Goal: Transaction & Acquisition: Subscribe to service/newsletter

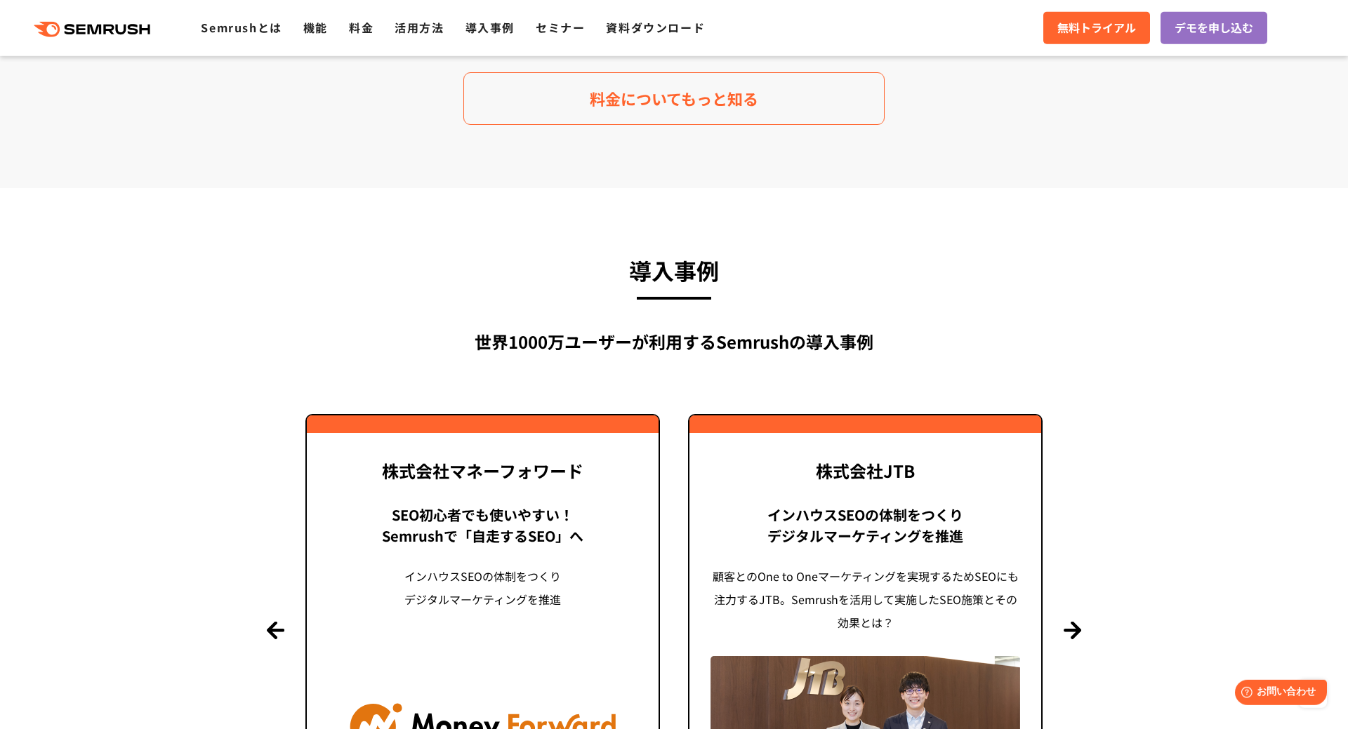
scroll to position [2932, 0]
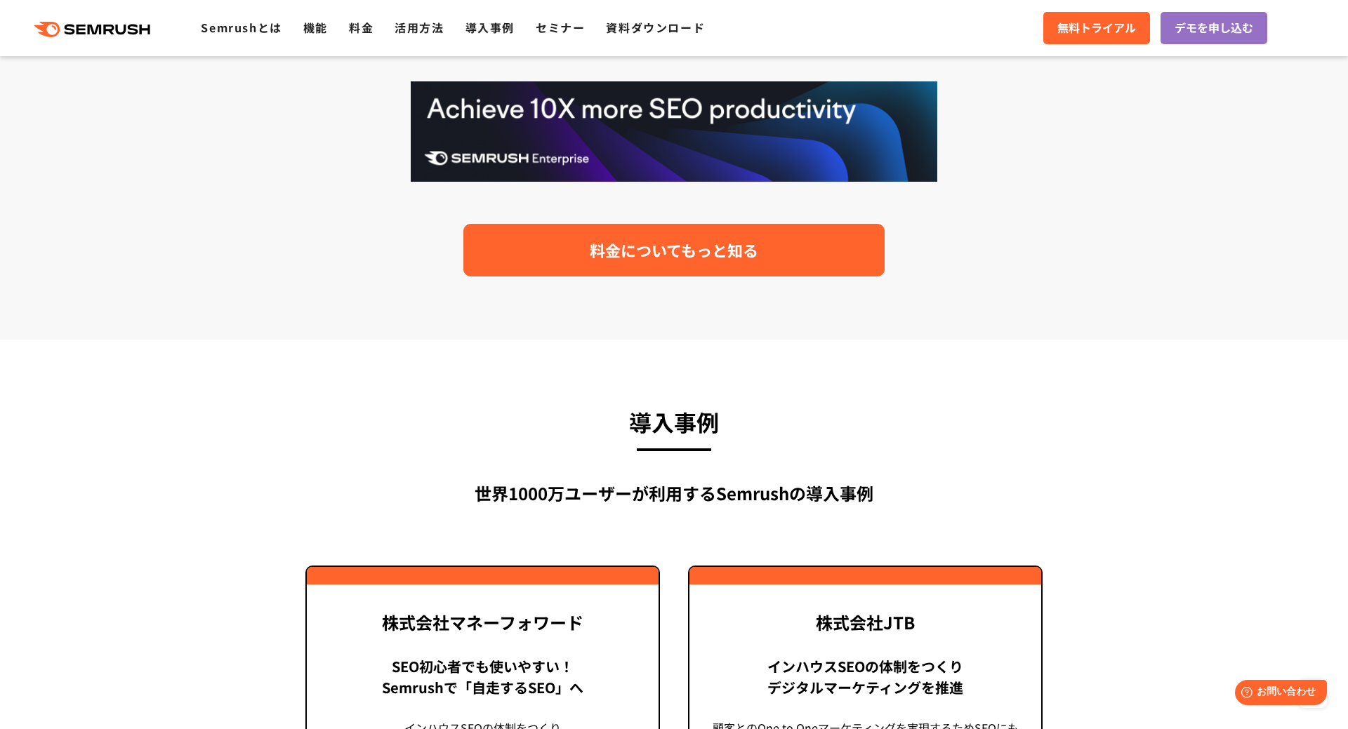
click at [637, 230] on link "料金についてもっと知る" at bounding box center [673, 250] width 421 height 53
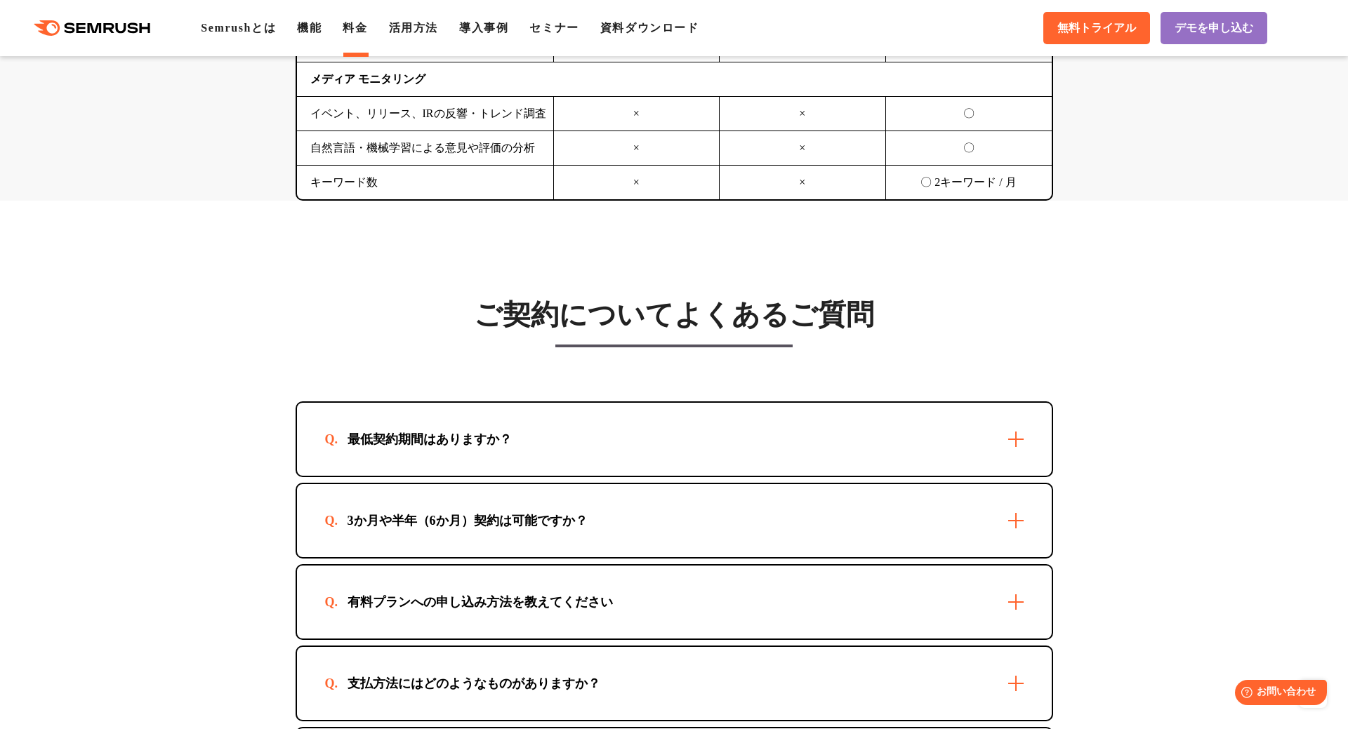
scroll to position [3943, 0]
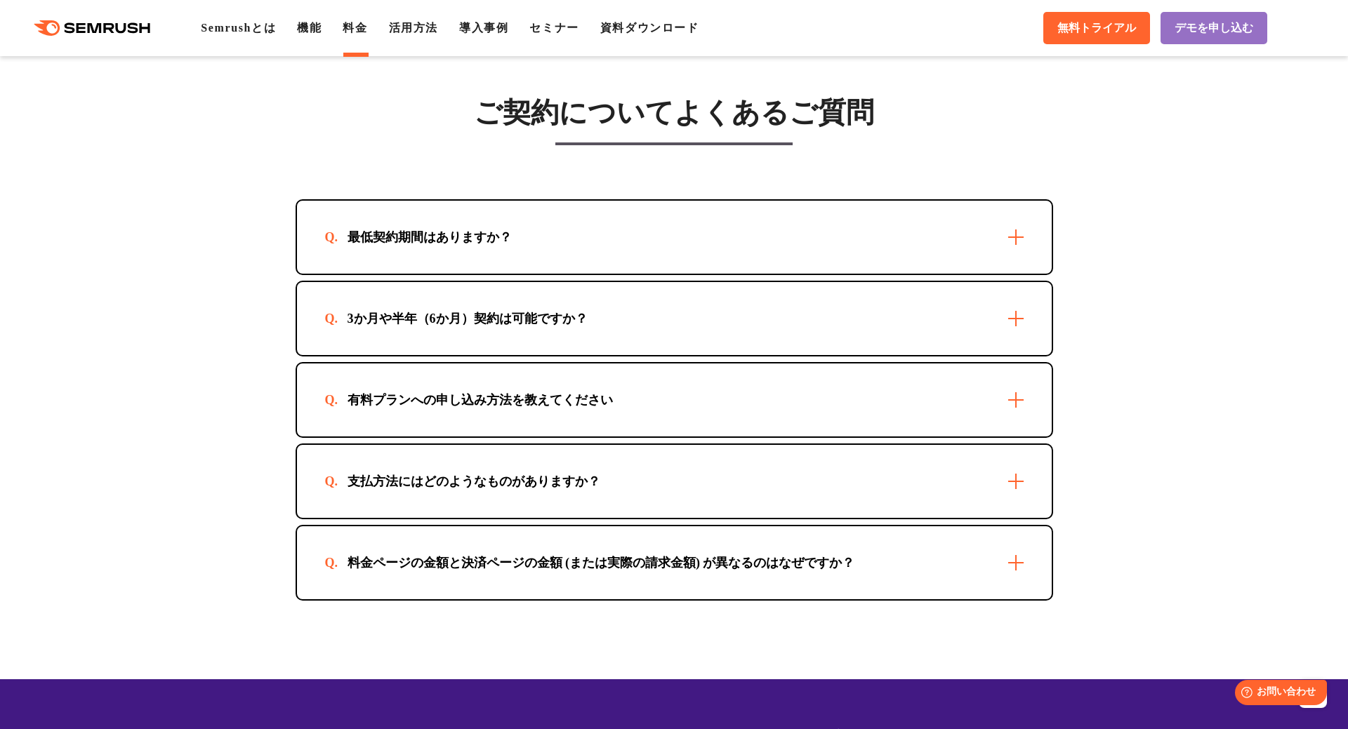
click at [1013, 326] on div "3か月や半年（6か月）契約は可能ですか？" at bounding box center [674, 318] width 755 height 73
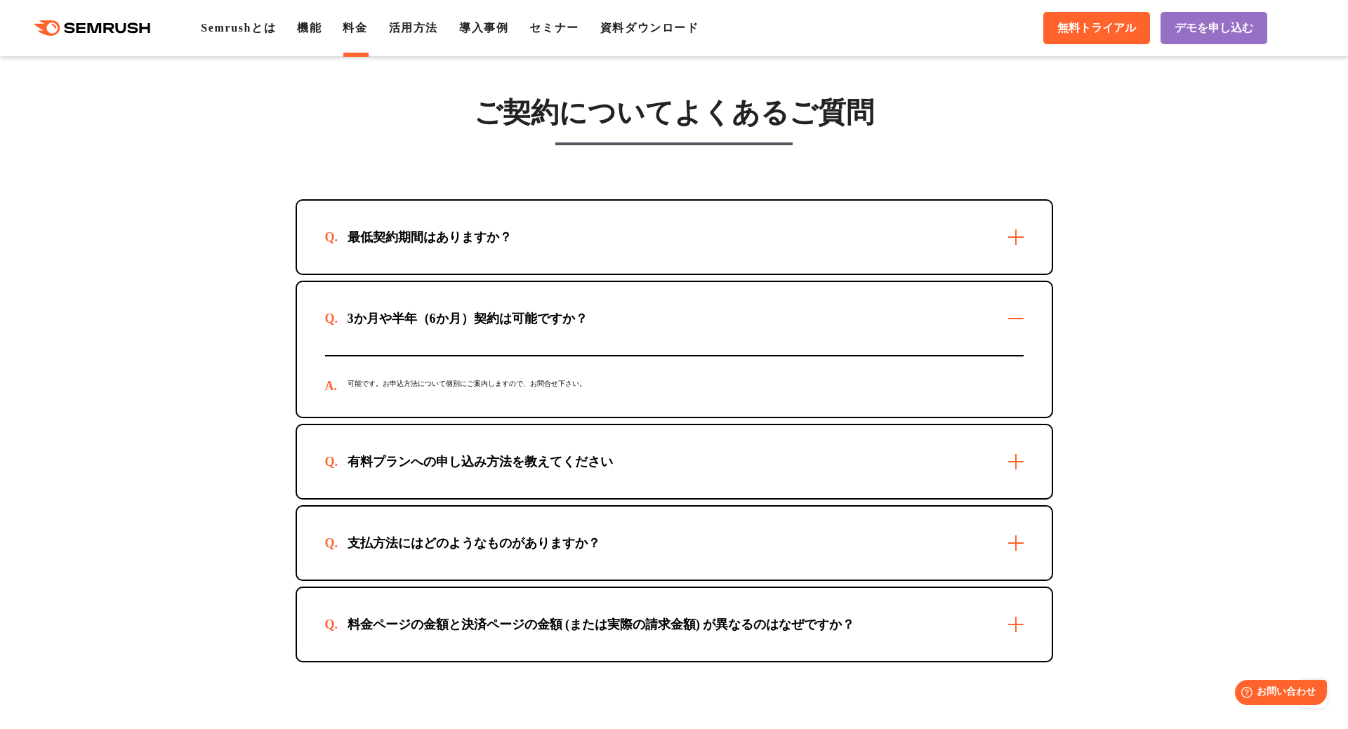
click at [821, 484] on div "有料プランへの申し込み方法を教えてください" at bounding box center [674, 461] width 755 height 73
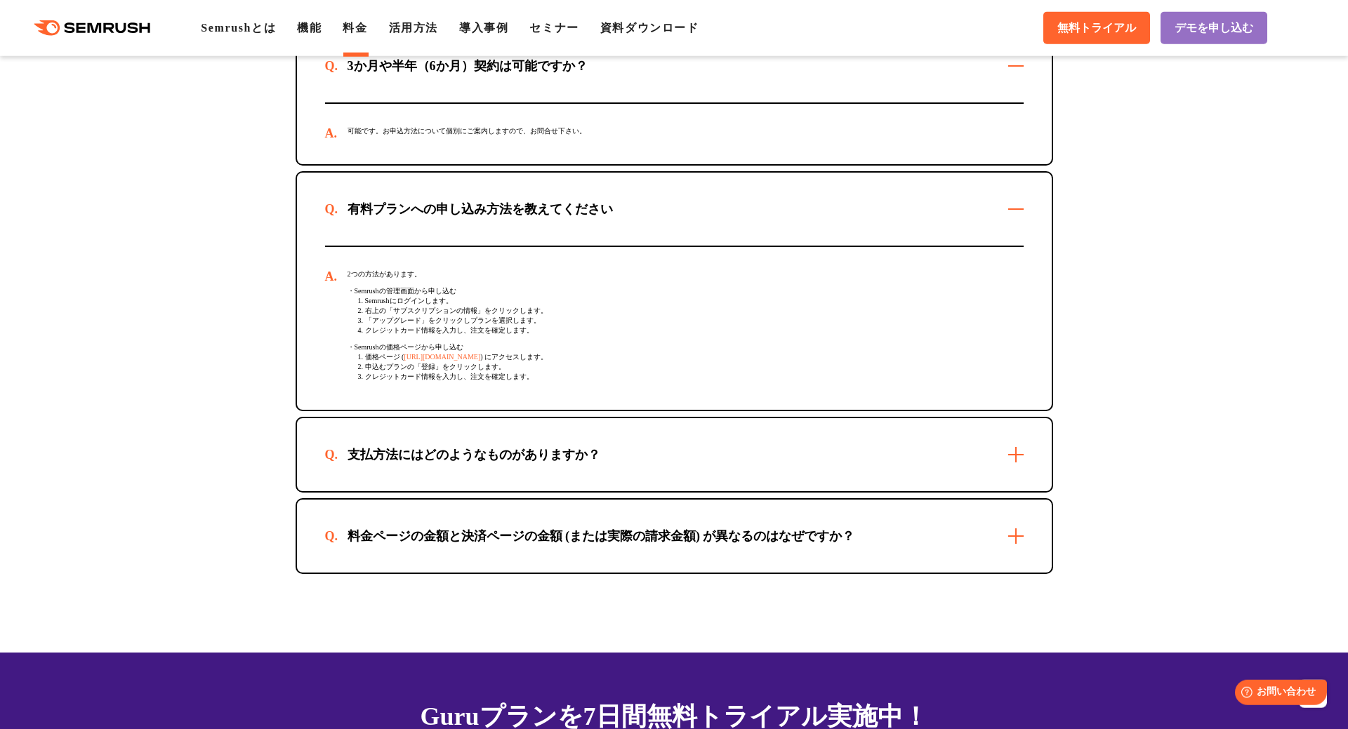
scroll to position [4347, 0]
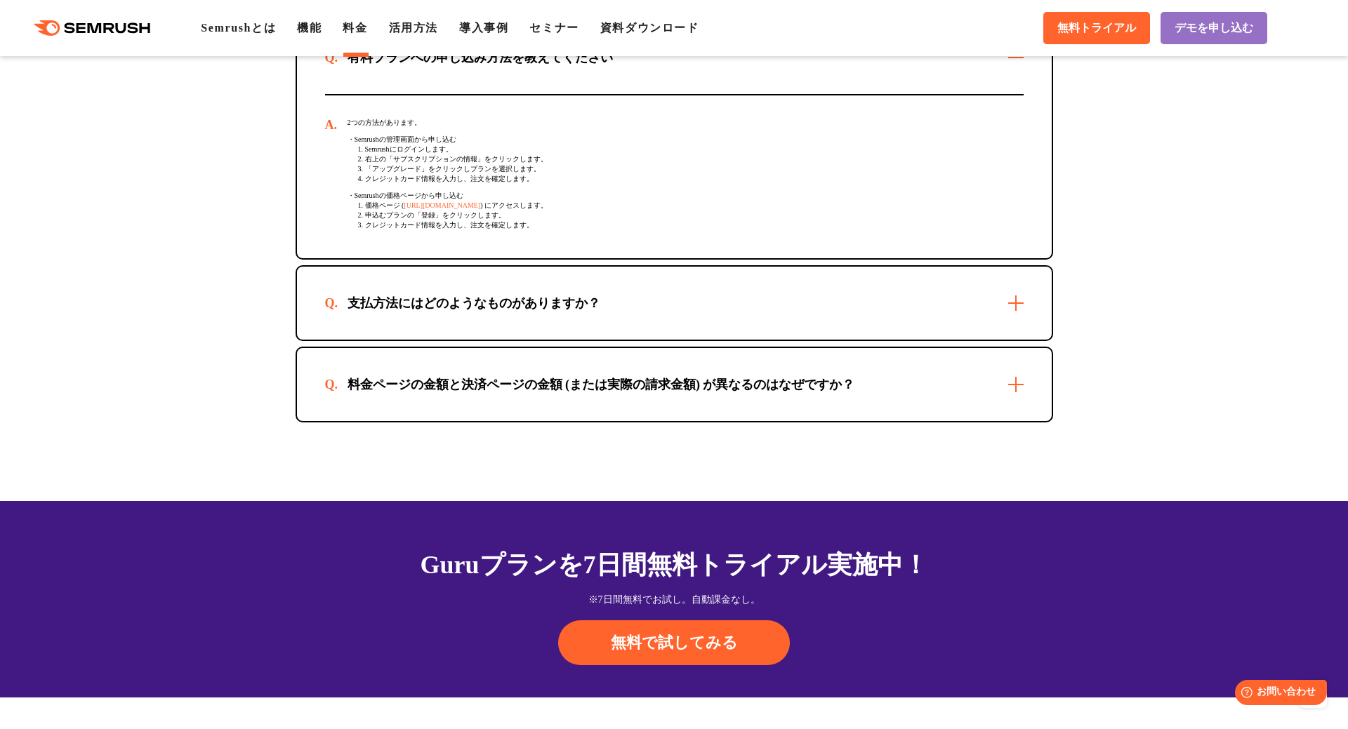
click at [1008, 320] on div "支払方法にはどのようなものがありますか？" at bounding box center [674, 303] width 755 height 73
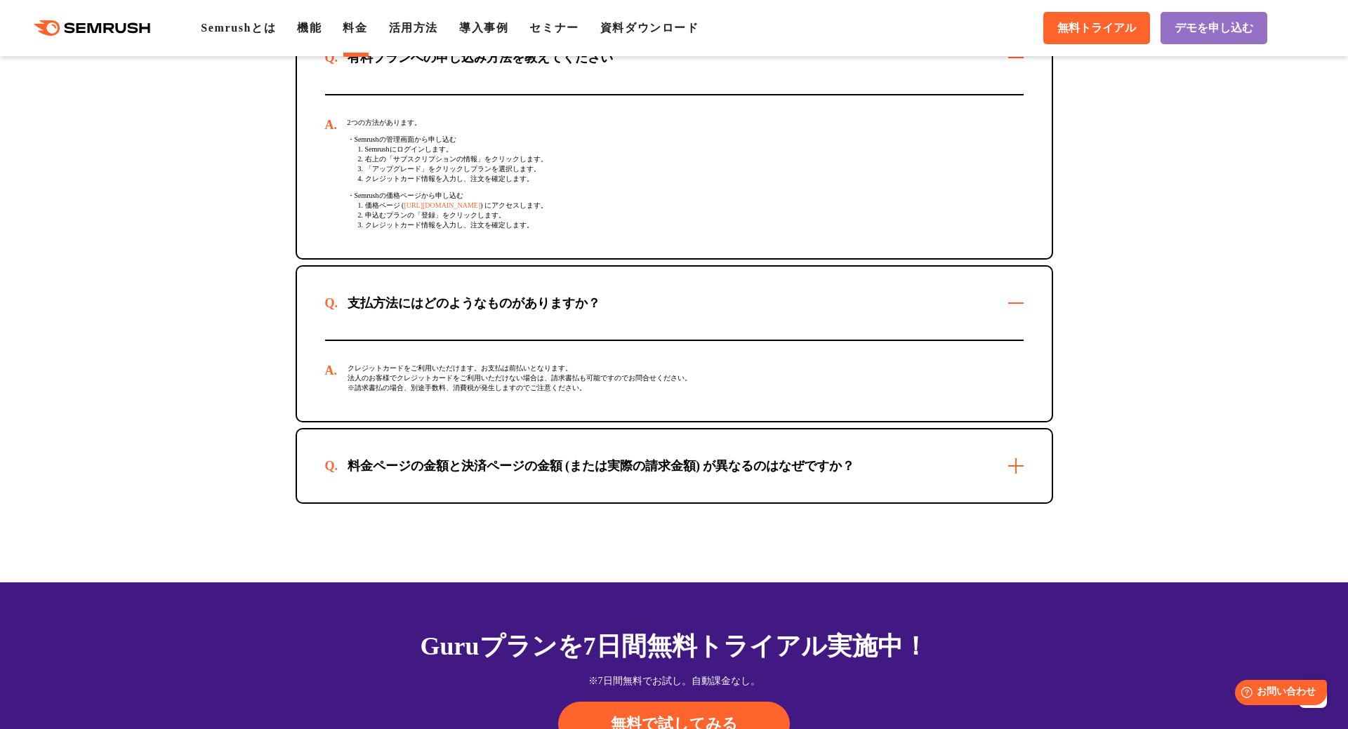
click at [959, 478] on div "料金ページの金額と決済ページの金額 (または実際の請求金額) が異なるのはなぜですか？" at bounding box center [674, 466] width 755 height 73
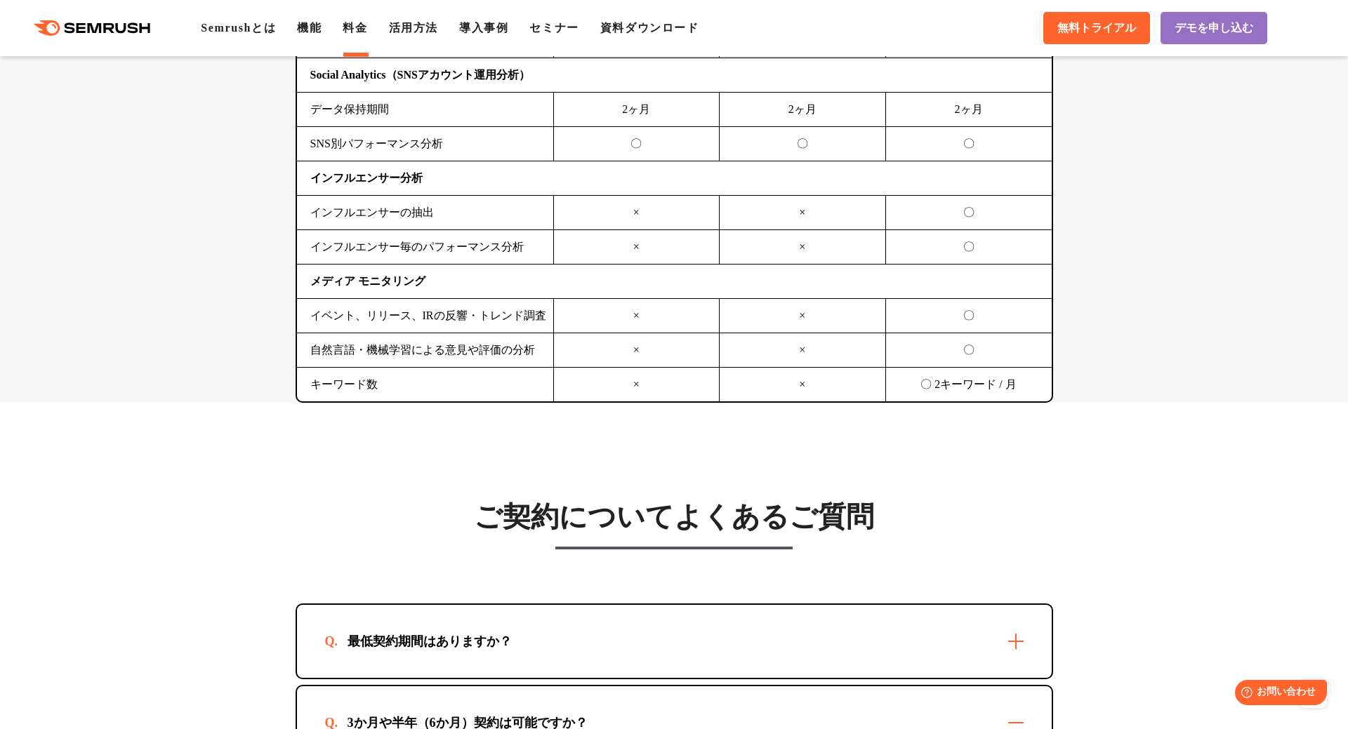
scroll to position [3842, 0]
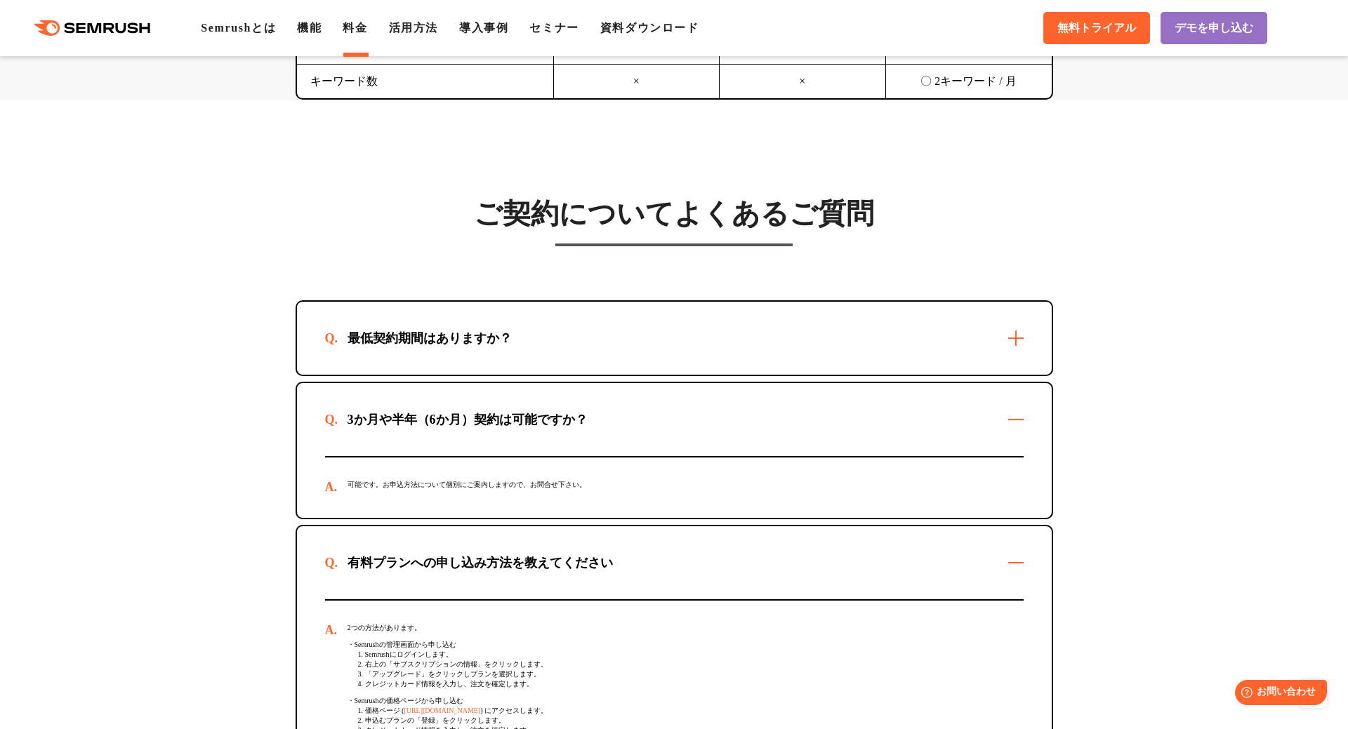
click at [1029, 360] on div "最低契約期間はありますか？" at bounding box center [674, 338] width 755 height 73
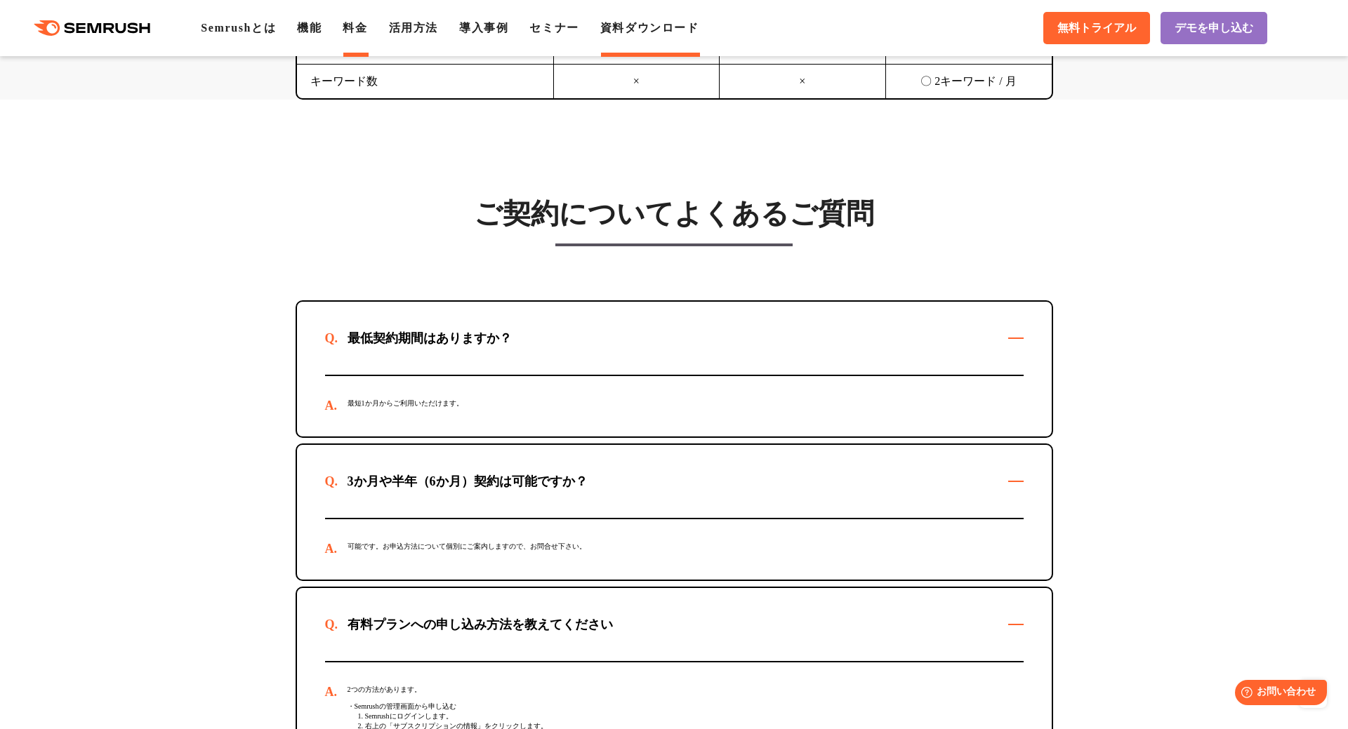
click at [641, 25] on link "資料ダウンロード" at bounding box center [649, 28] width 99 height 12
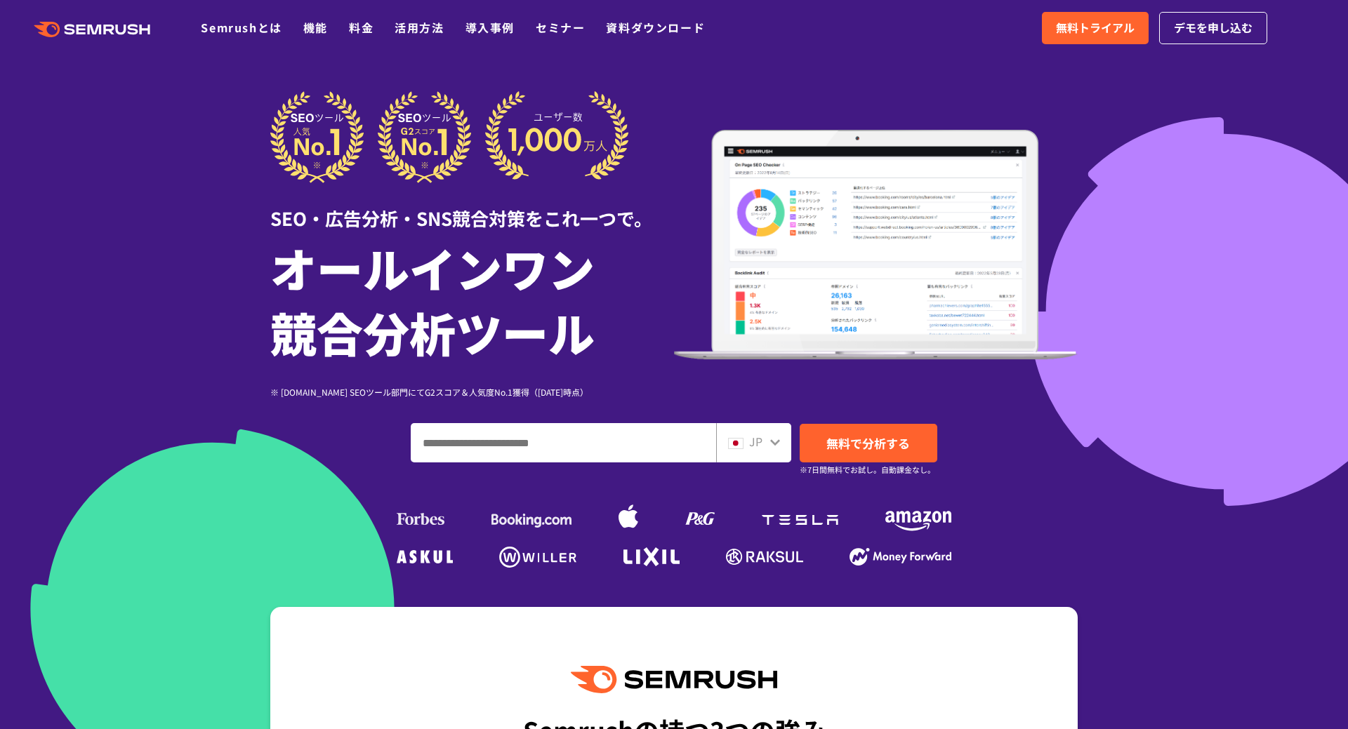
click at [1102, 32] on span "無料トライアル" at bounding box center [1095, 28] width 79 height 18
click at [561, 28] on link "セミナー" at bounding box center [560, 27] width 49 height 17
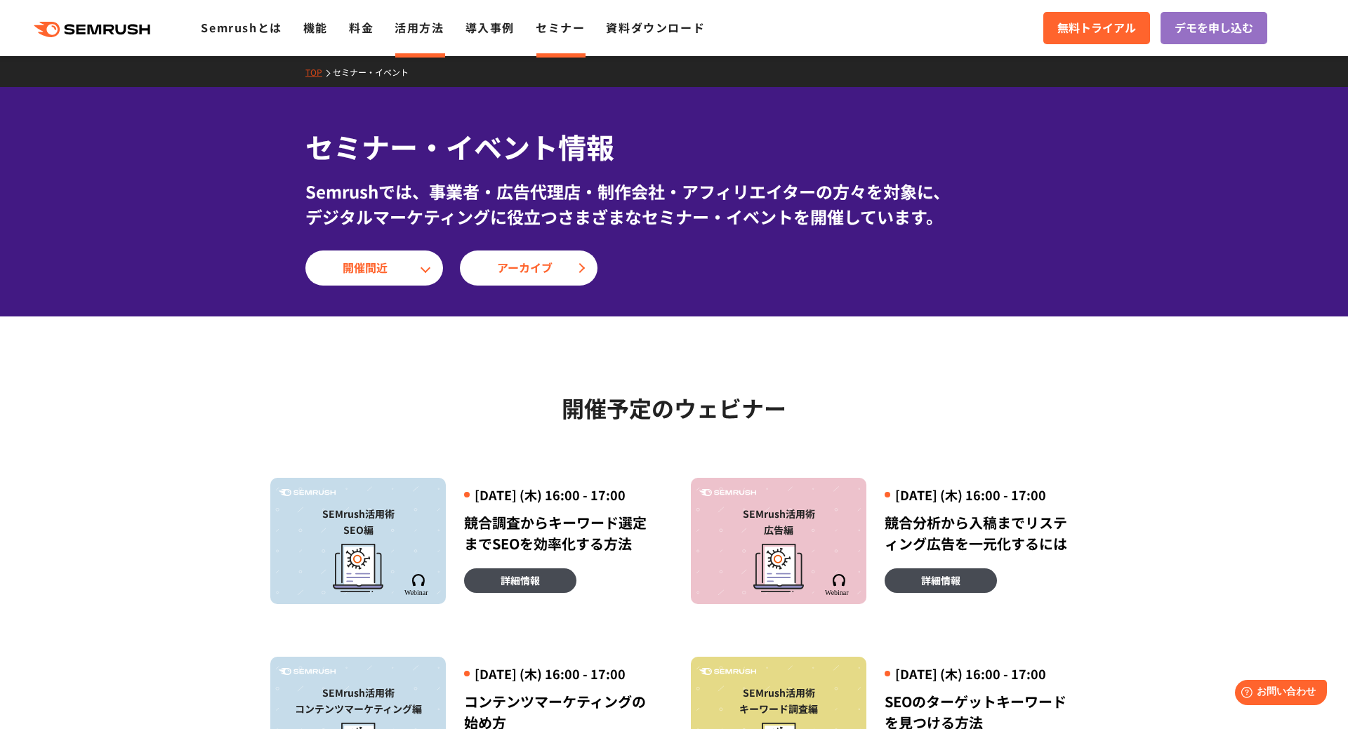
click at [421, 35] on link "活用方法" at bounding box center [419, 27] width 49 height 17
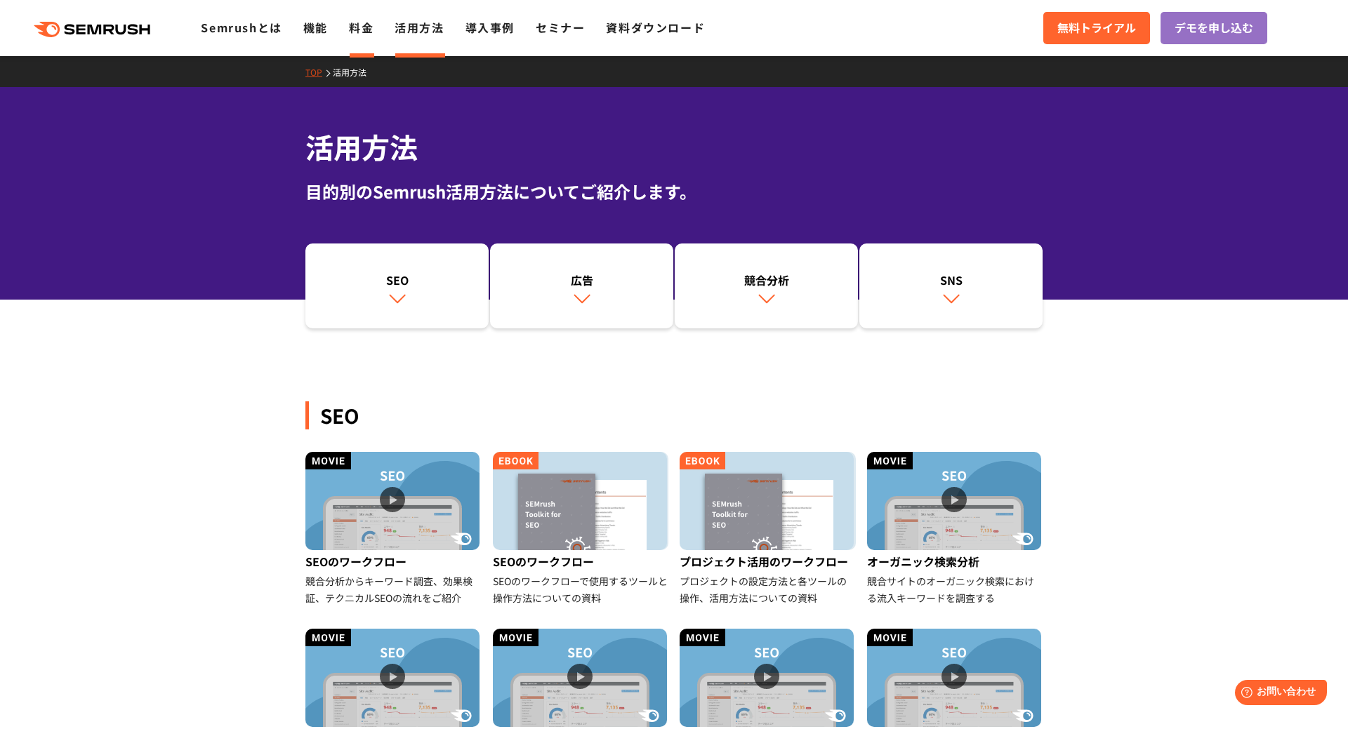
click at [359, 33] on link "料金" at bounding box center [361, 27] width 25 height 17
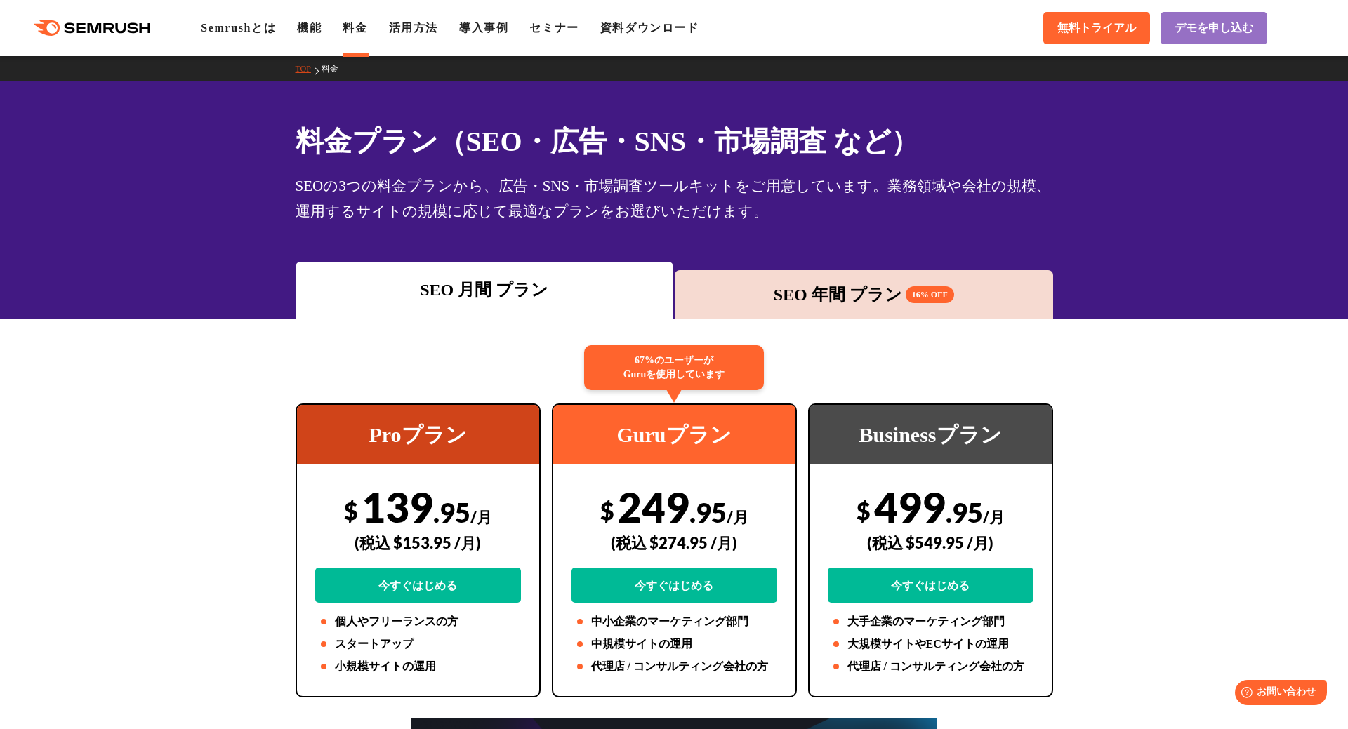
click at [894, 301] on div "SEO 年間 プラン 16% OFF" at bounding box center [864, 294] width 364 height 25
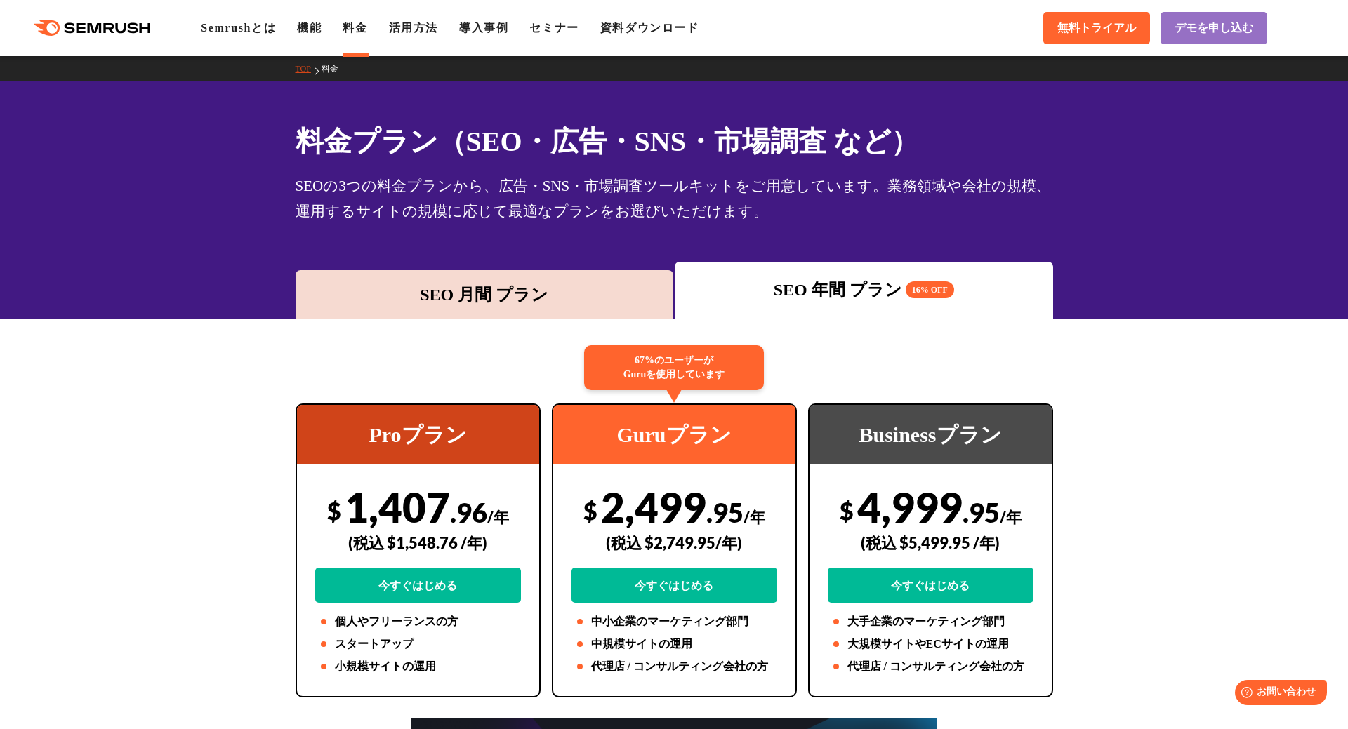
click at [556, 297] on div "SEO 月間 プラン" at bounding box center [485, 294] width 364 height 25
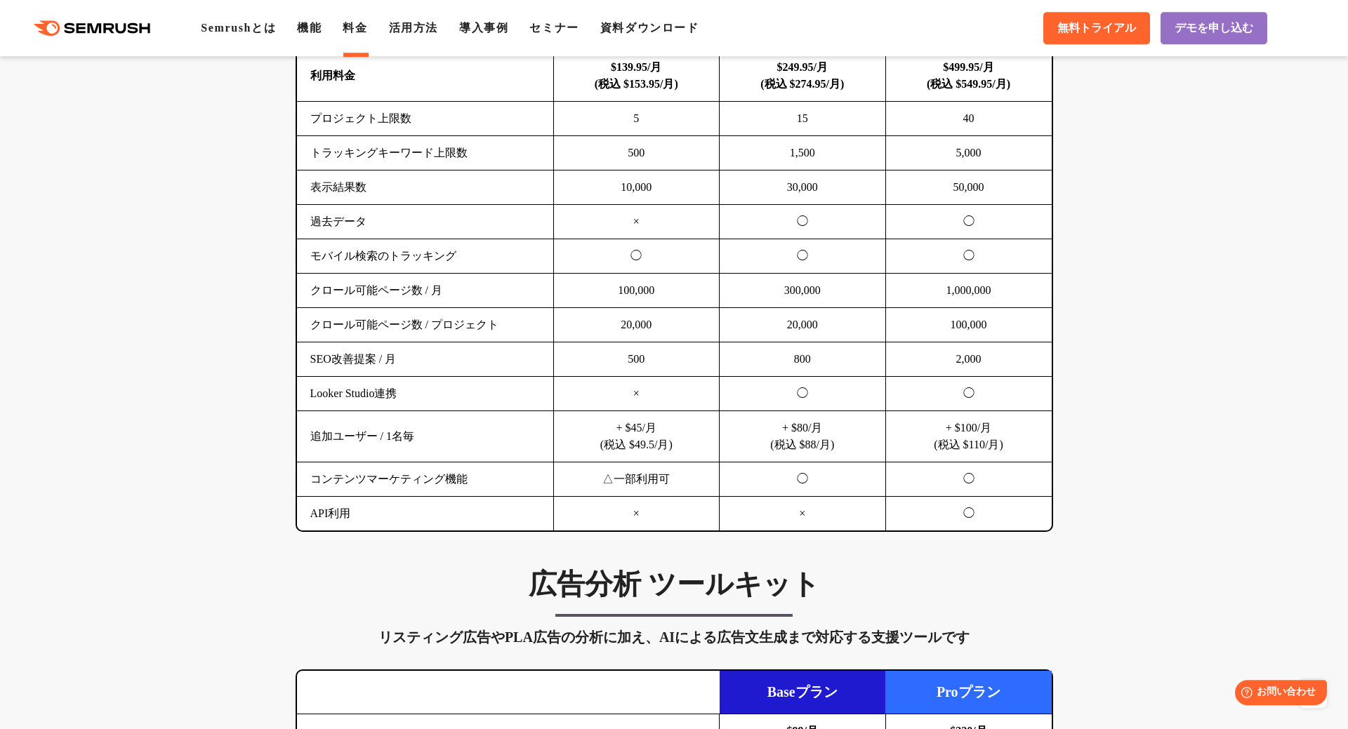
scroll to position [809, 0]
